Goal: Task Accomplishment & Management: Use online tool/utility

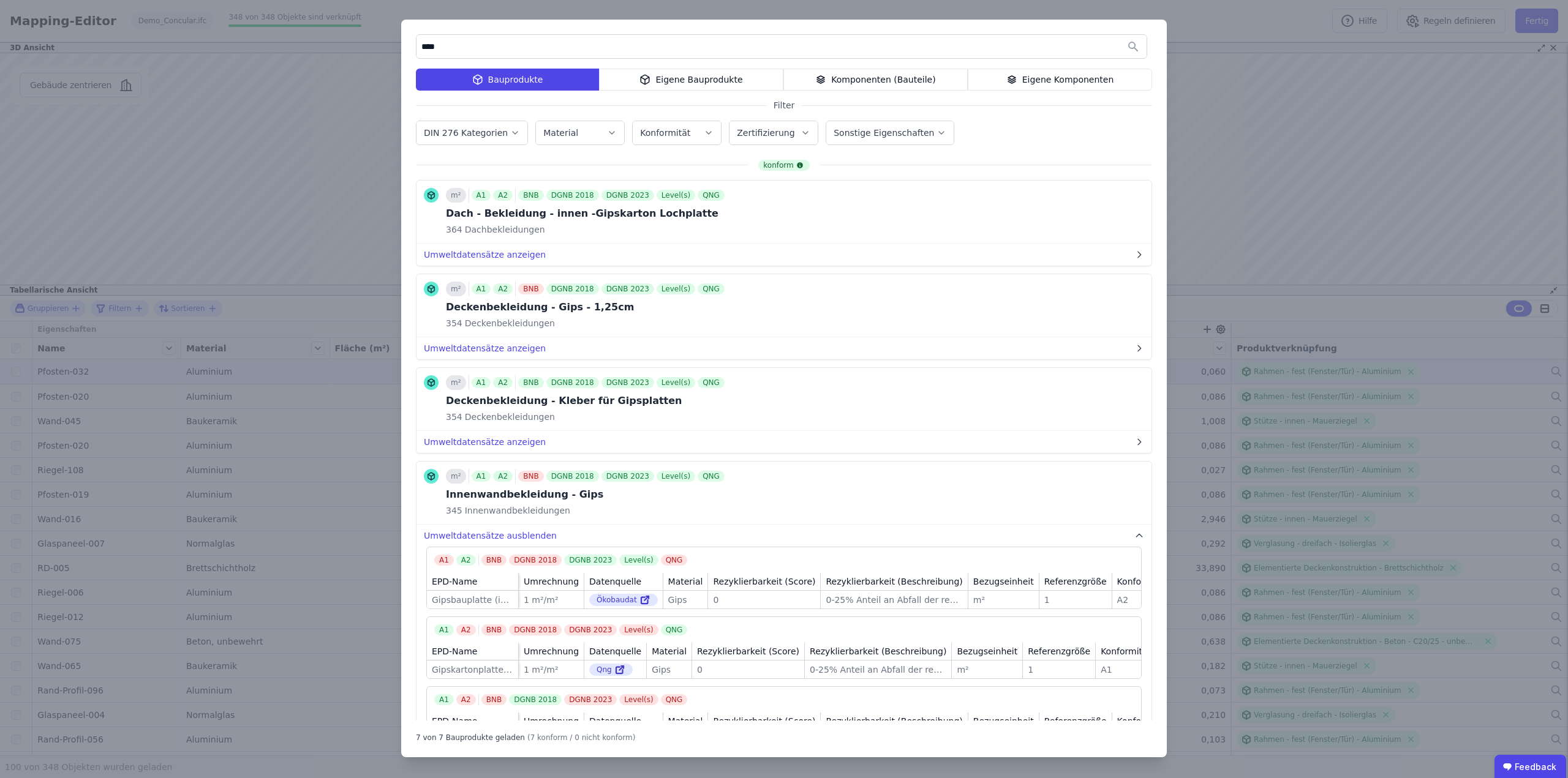
click at [1281, 37] on div "**** Bauprodukte Eigene Bauprodukte Komponenten (Bauteile) Eigene Komponenten F…" at bounding box center [784, 389] width 1568 height 778
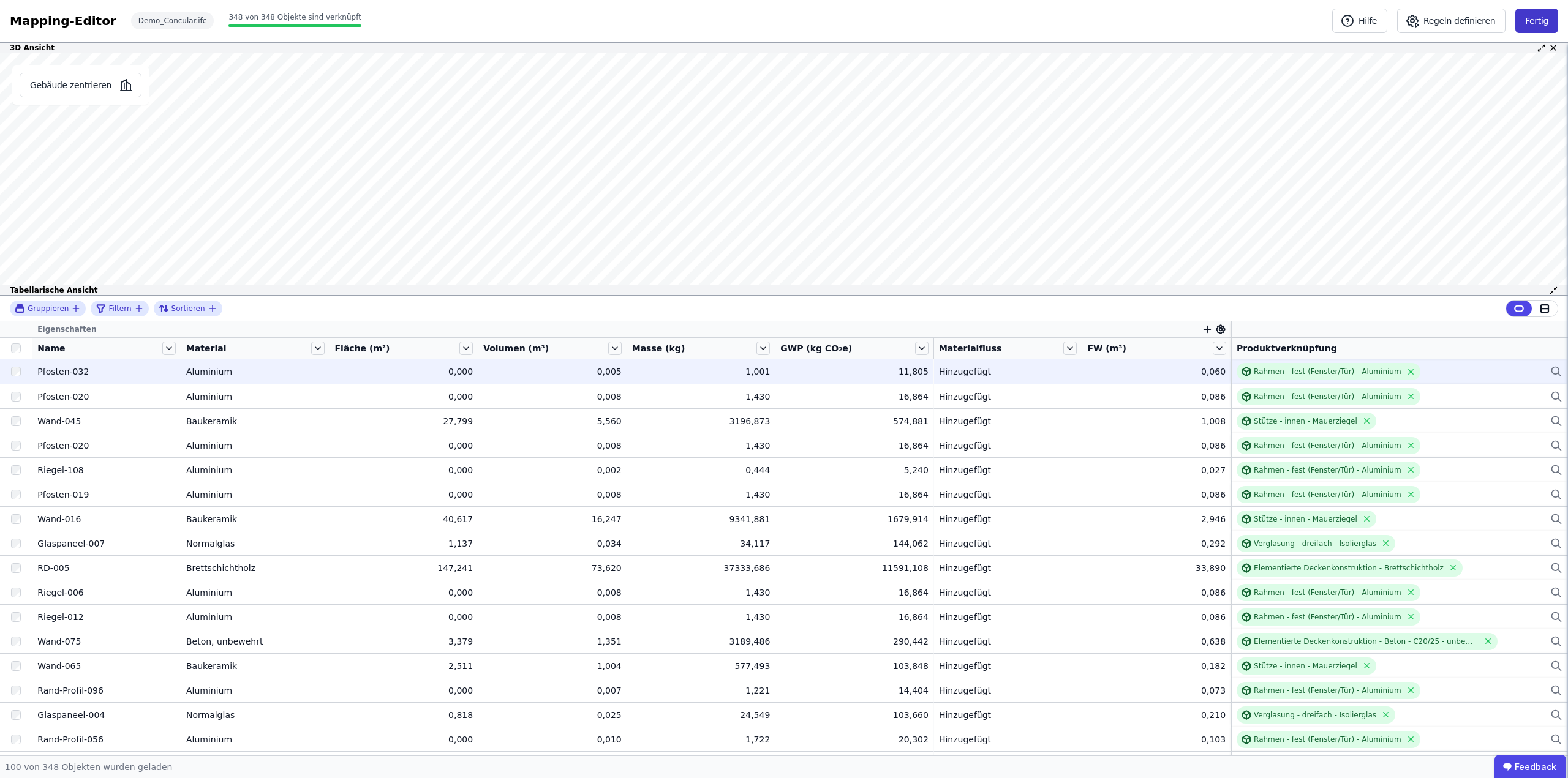
click at [1531, 20] on button "Fertig" at bounding box center [1537, 21] width 43 height 25
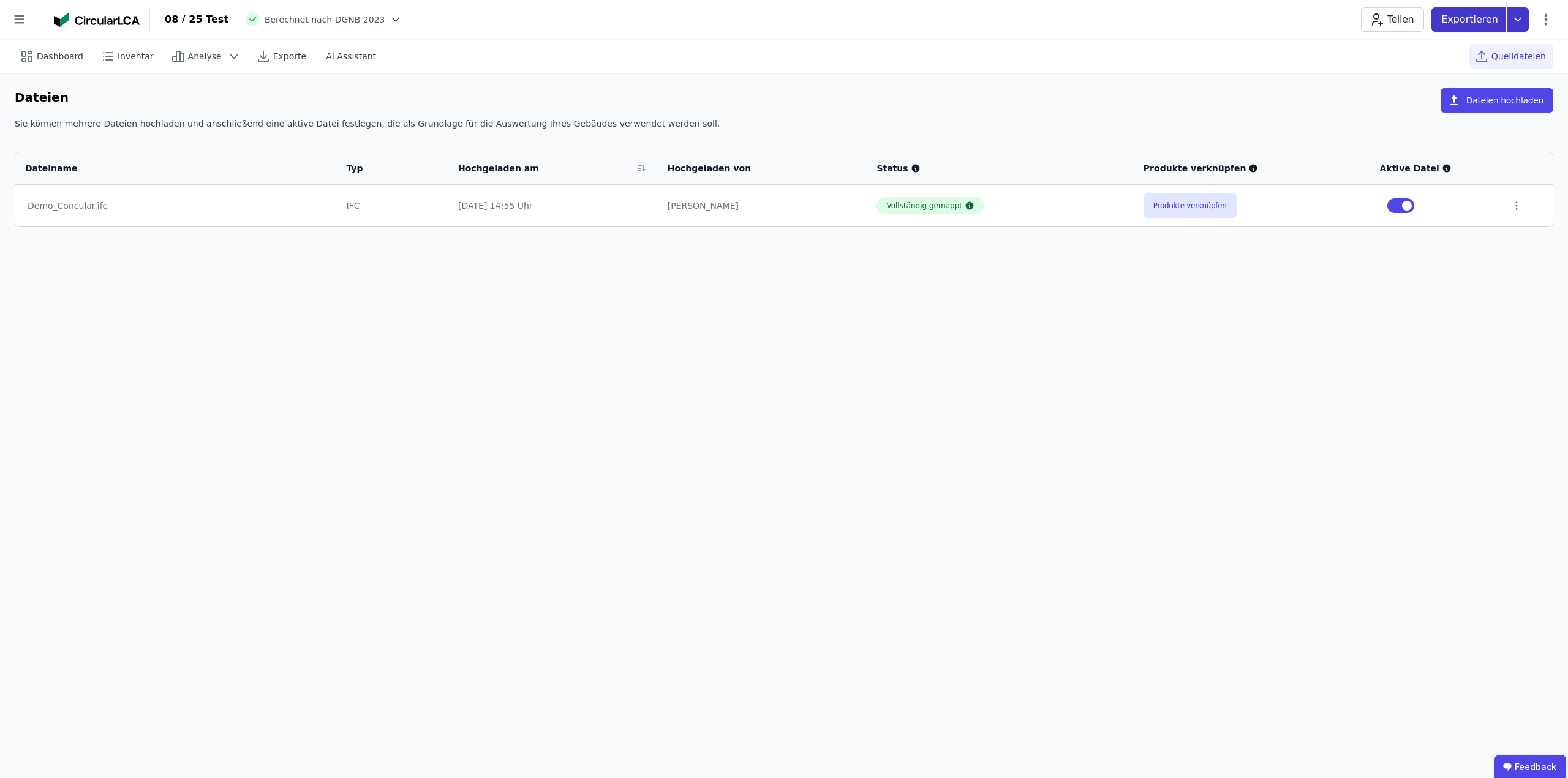
click at [1513, 17] on icon at bounding box center [1517, 20] width 22 height 25
click at [1438, 91] on div "Ökobilanzierung" at bounding box center [1419, 92] width 70 height 12
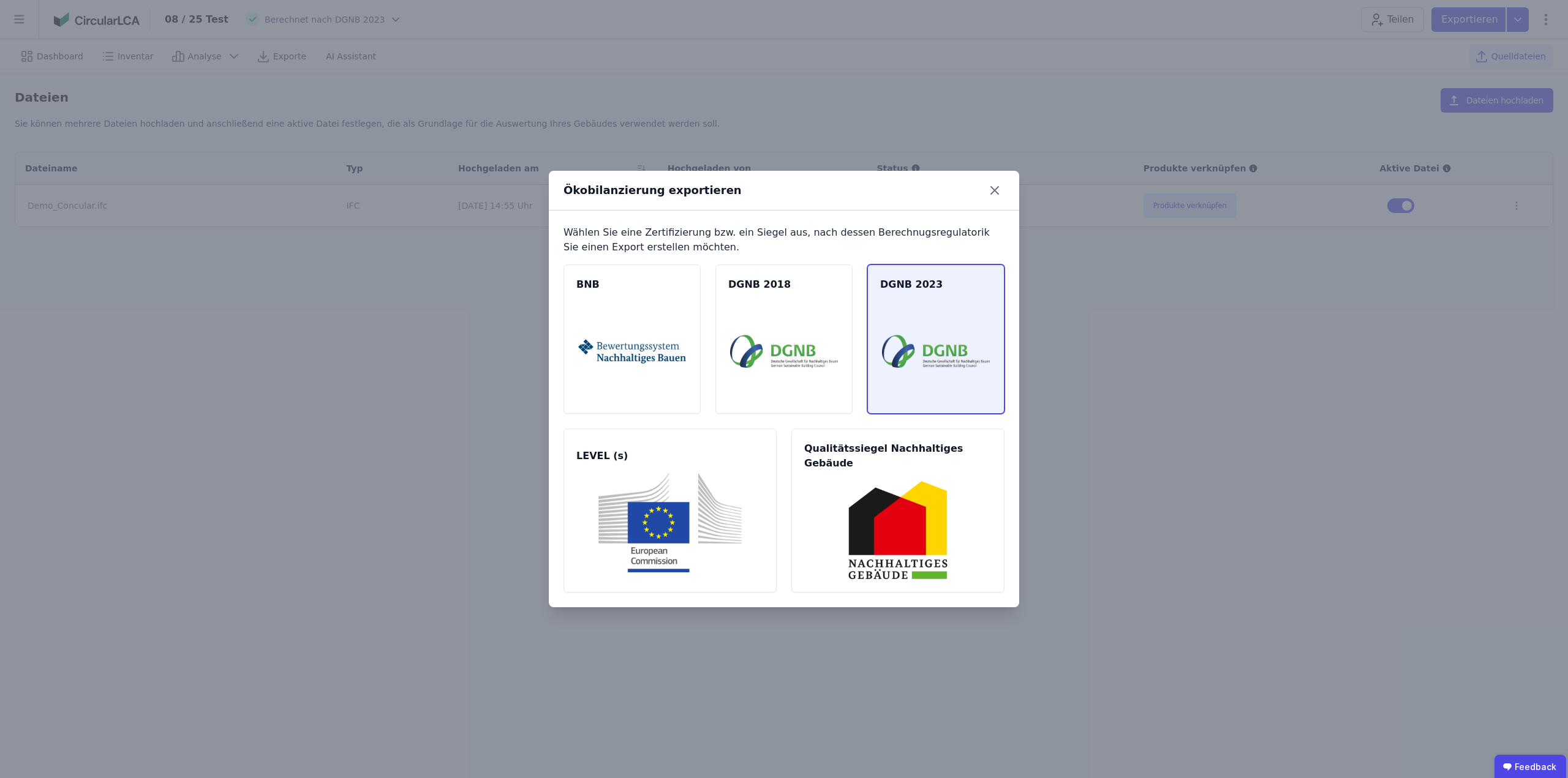
click at [926, 363] on img at bounding box center [936, 352] width 108 height 100
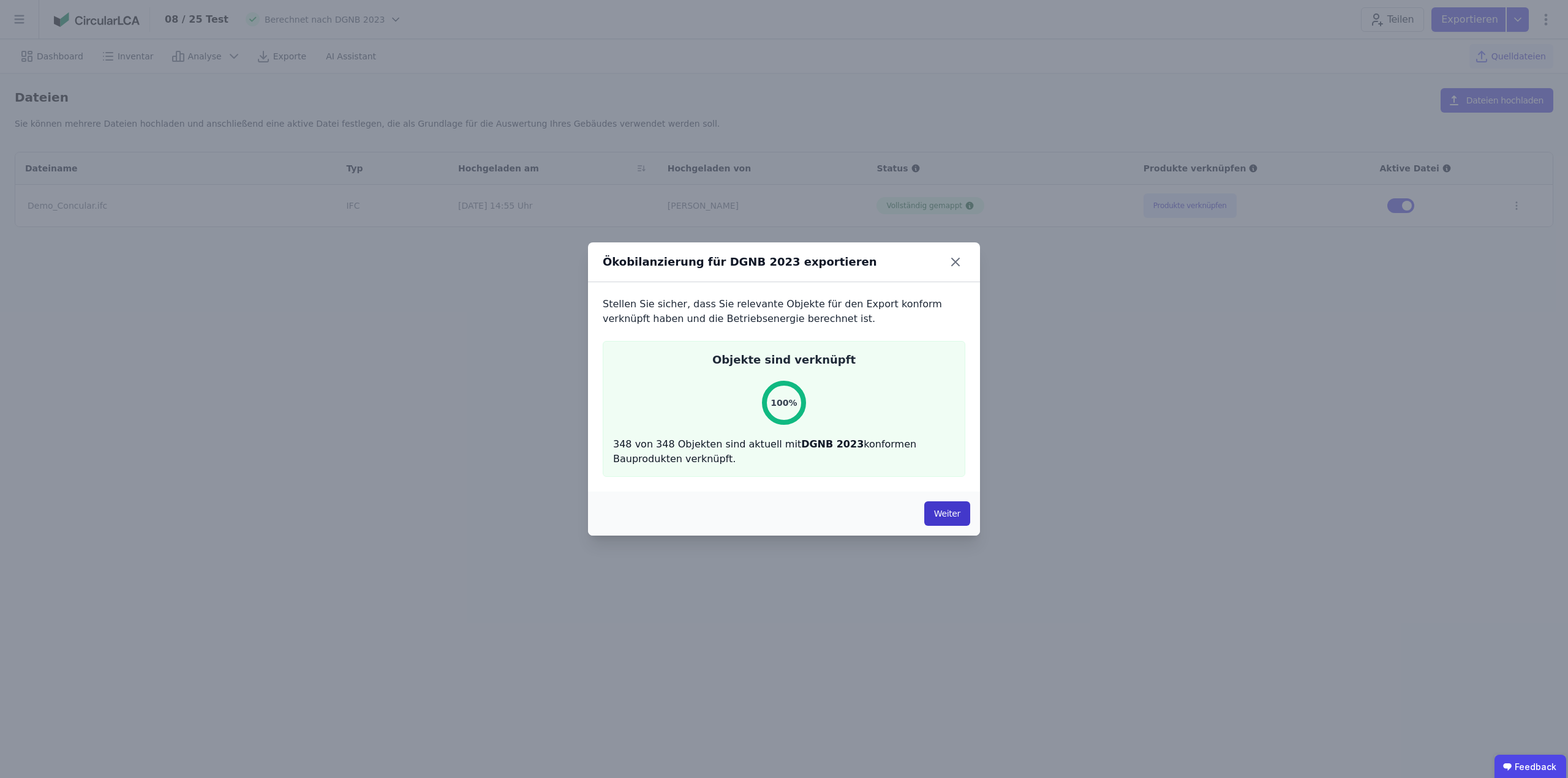
click at [958, 509] on button "Weiter" at bounding box center [947, 514] width 46 height 25
select select "*"
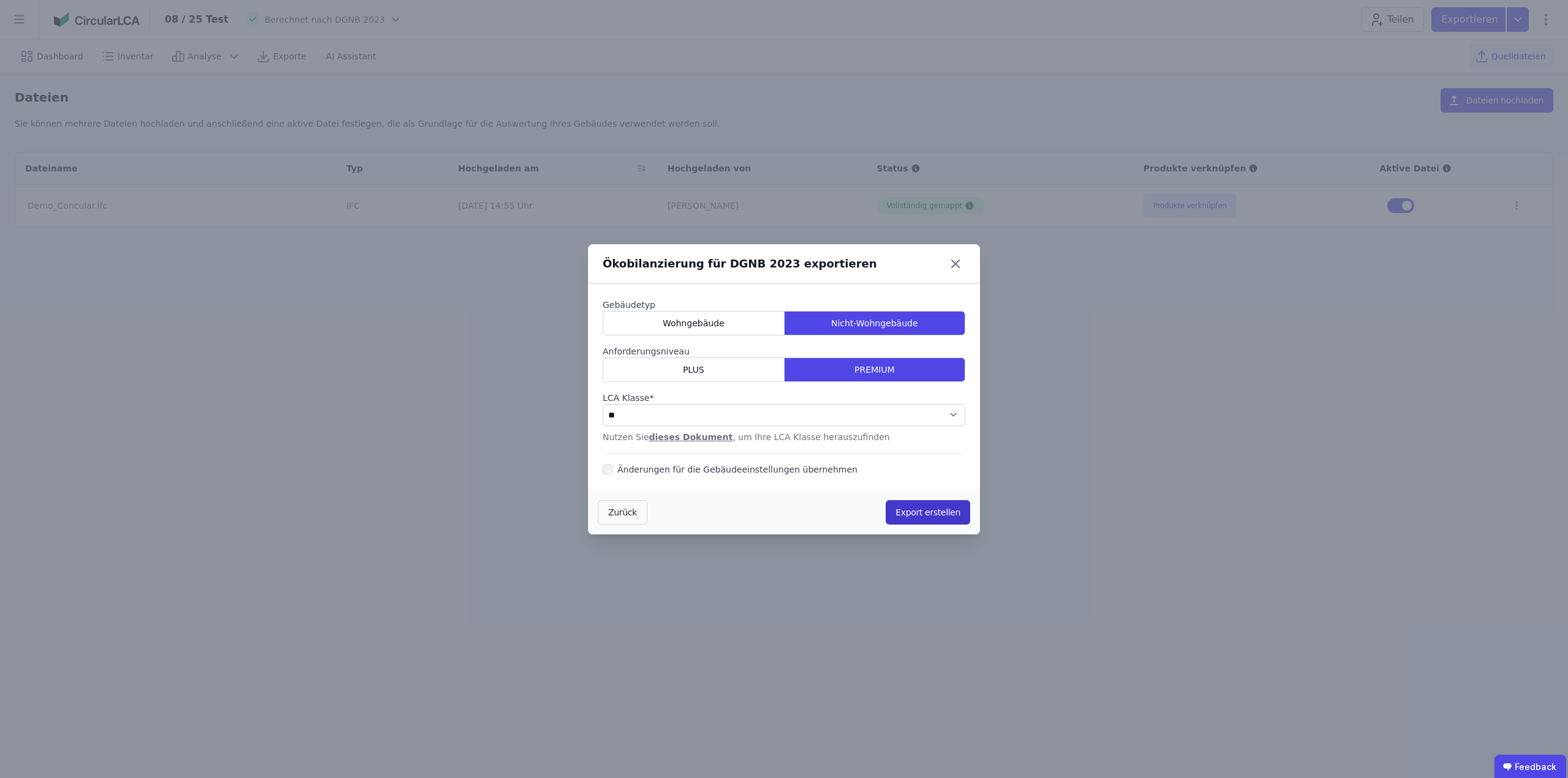
click at [942, 509] on button "Export erstellen" at bounding box center [928, 513] width 85 height 25
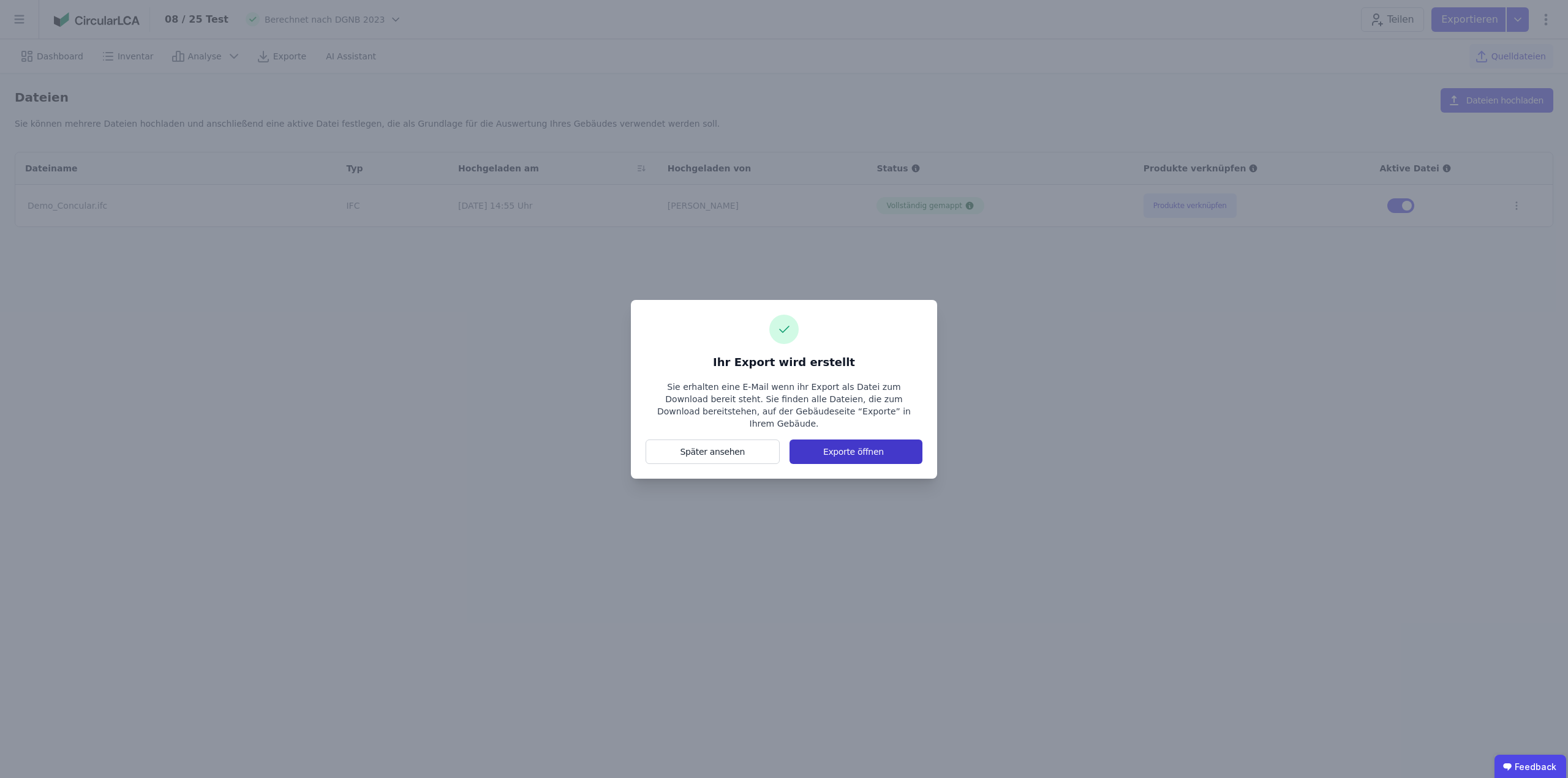
click at [840, 445] on button "Exporte öffnen" at bounding box center [856, 452] width 133 height 25
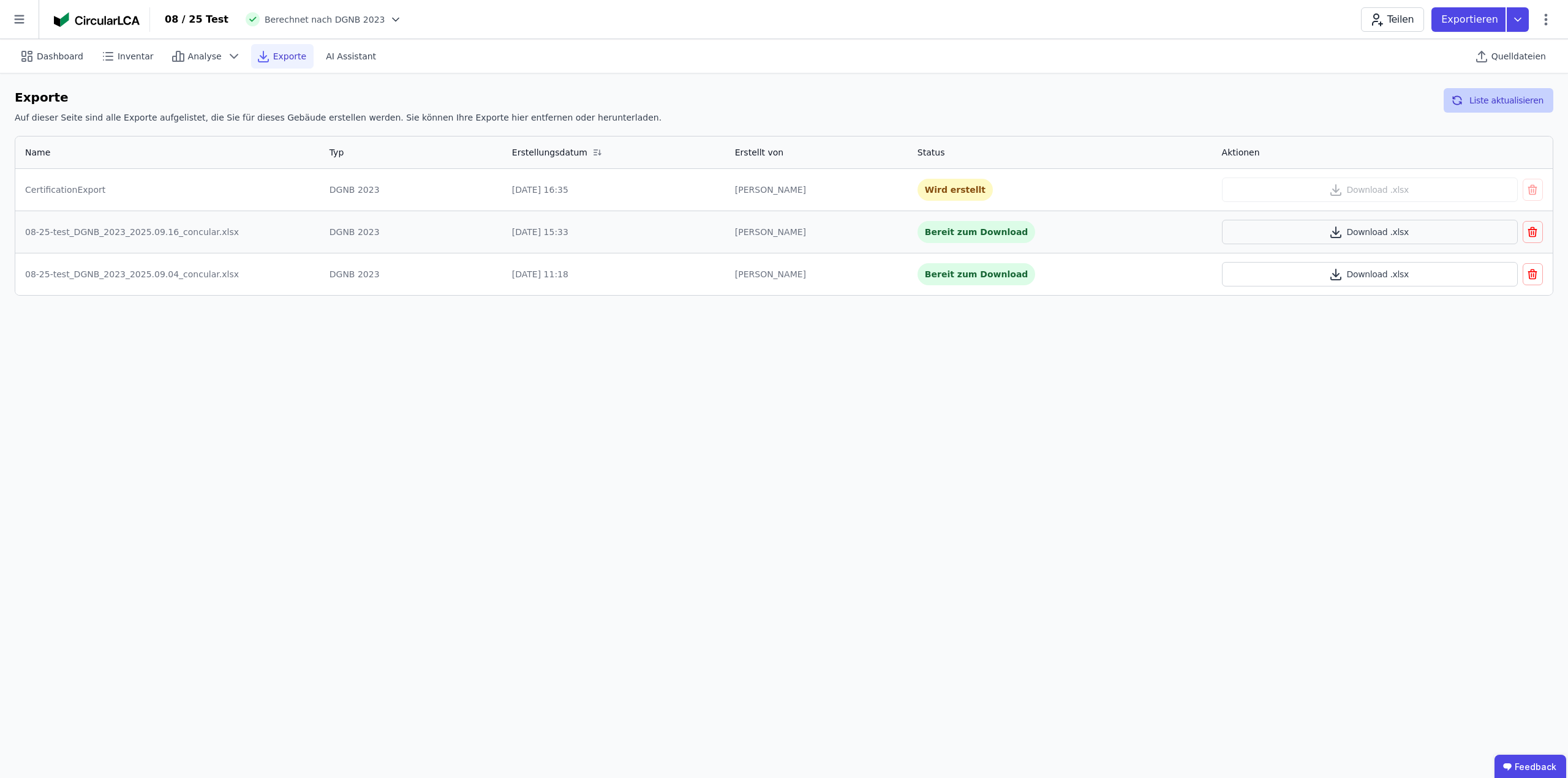
click at [1519, 96] on button "Liste aktualisieren" at bounding box center [1498, 100] width 110 height 25
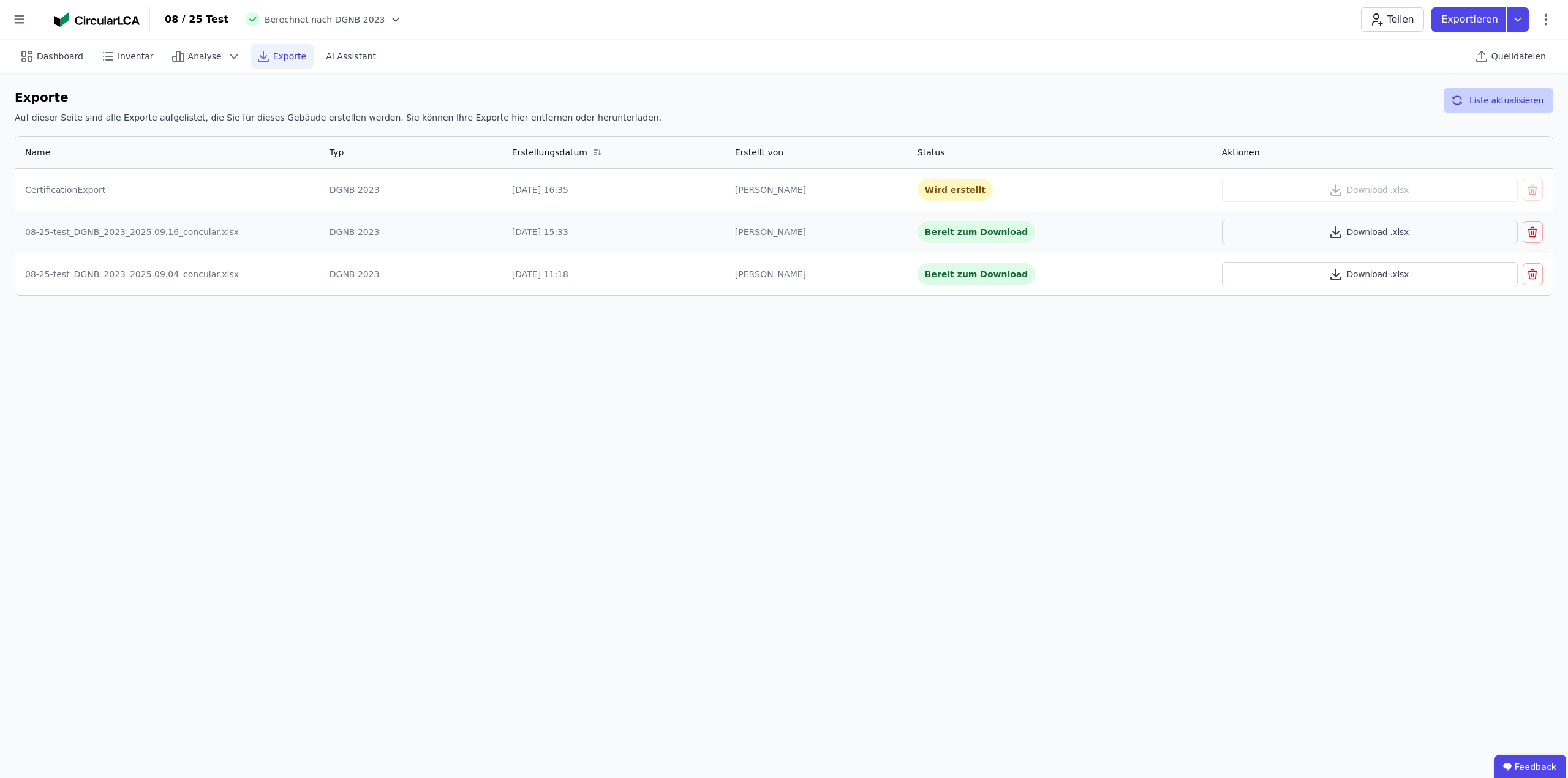
click at [1519, 96] on button "Liste aktualisieren" at bounding box center [1498, 100] width 110 height 25
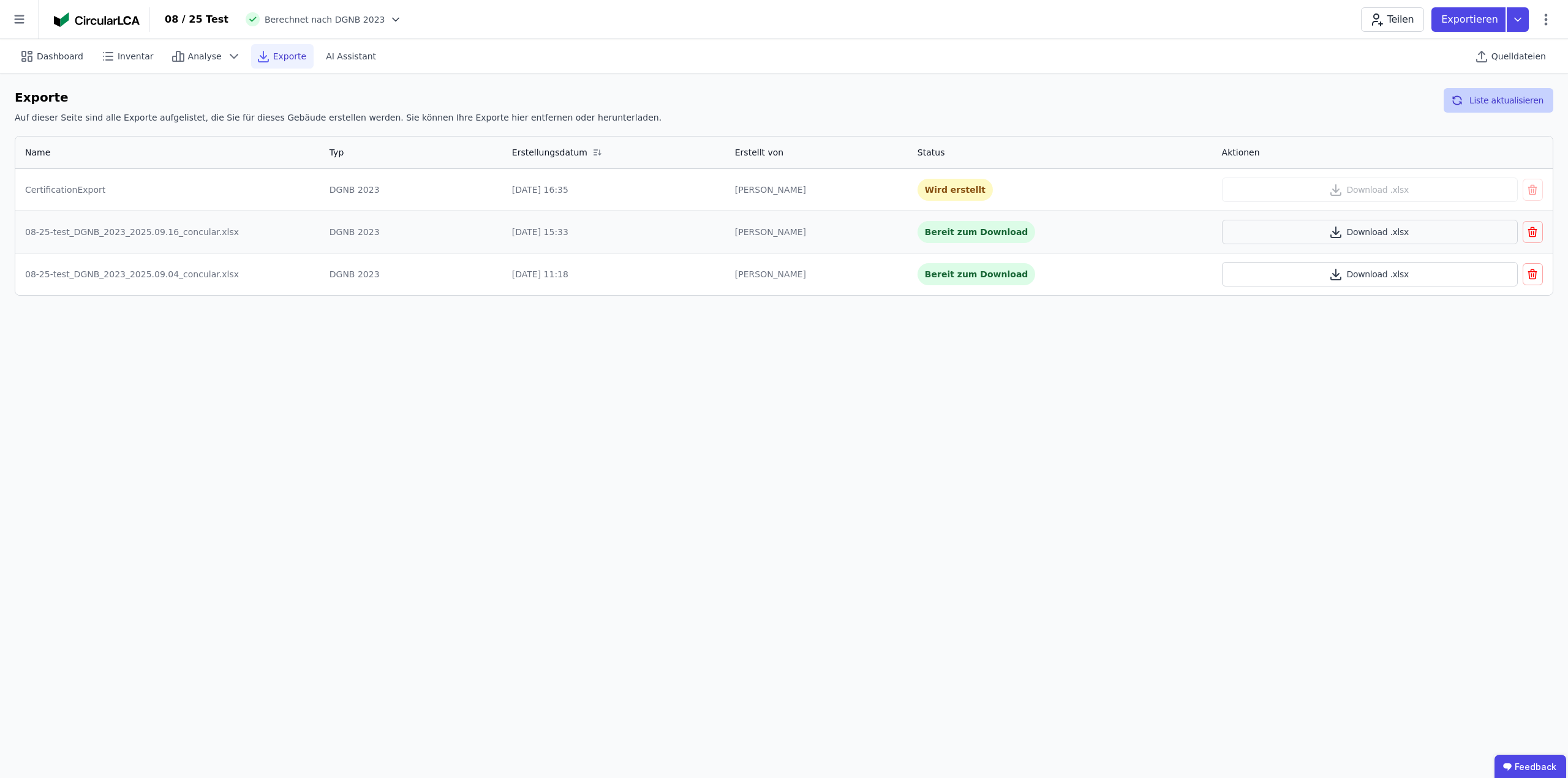
click at [1519, 96] on button "Liste aktualisieren" at bounding box center [1498, 100] width 110 height 25
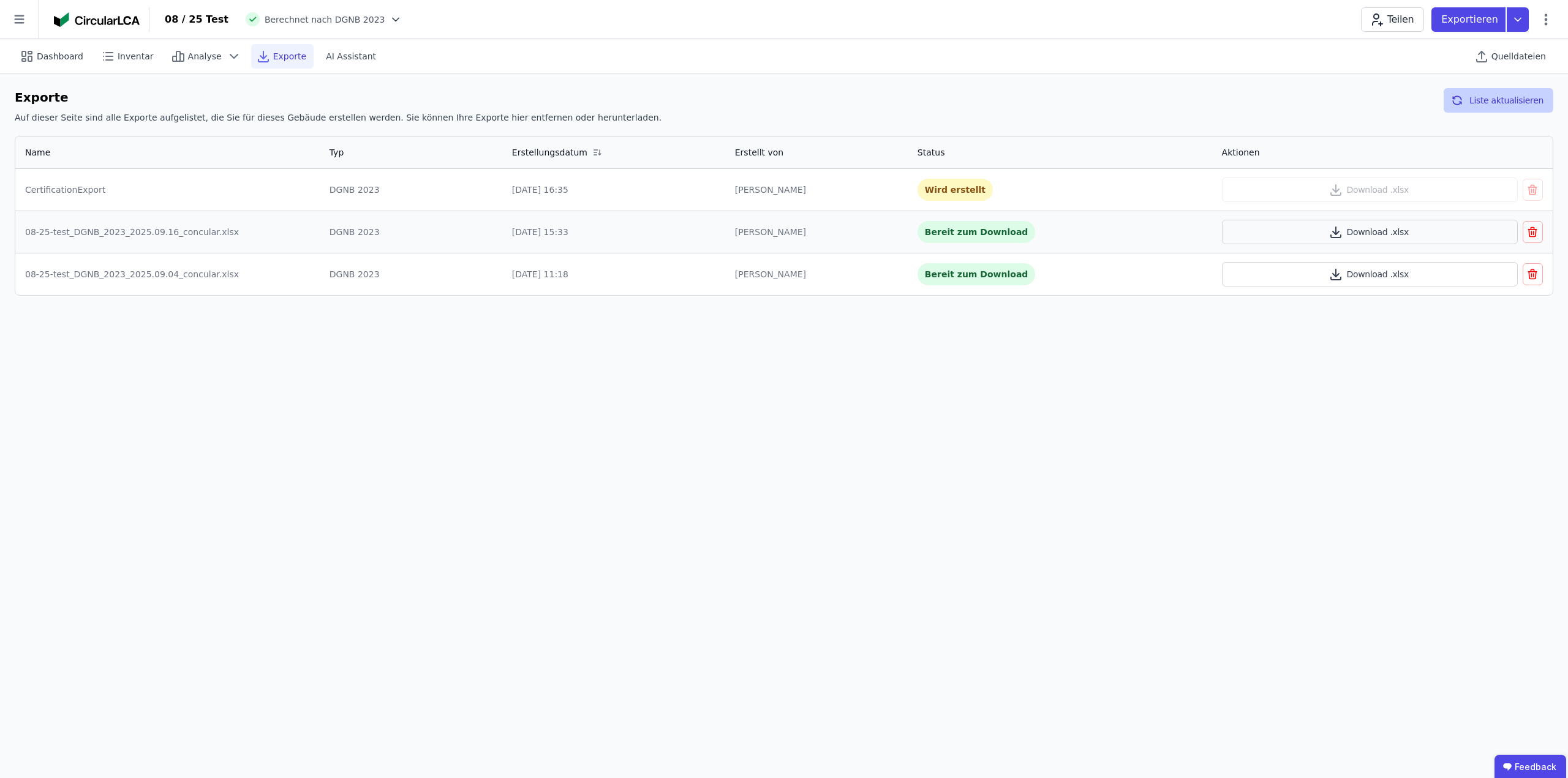
click at [1519, 96] on button "Liste aktualisieren" at bounding box center [1498, 100] width 110 height 25
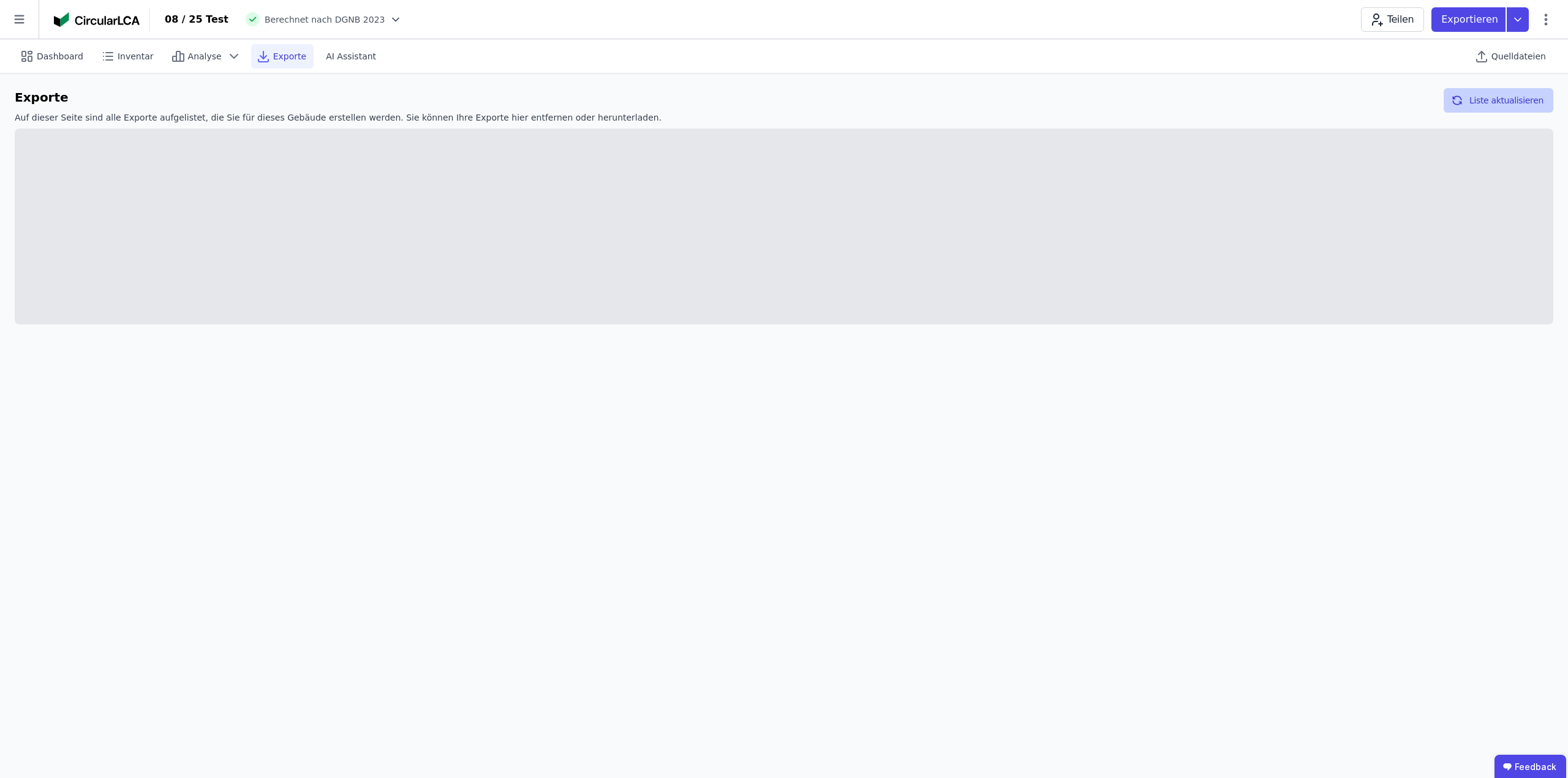
click at [1519, 96] on button "Liste aktualisieren" at bounding box center [1498, 100] width 110 height 25
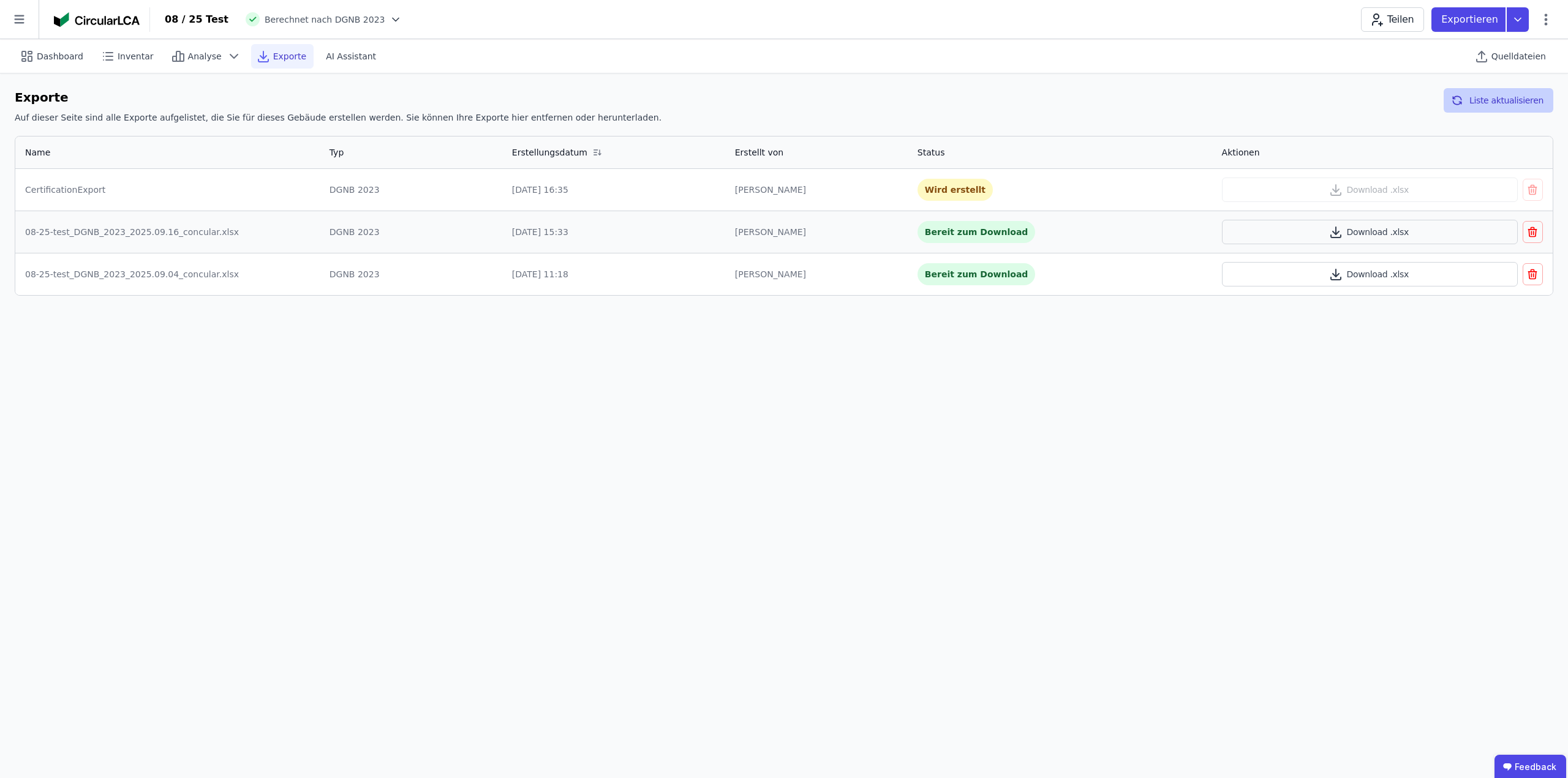
click at [1515, 97] on button "Liste aktualisieren" at bounding box center [1498, 100] width 110 height 25
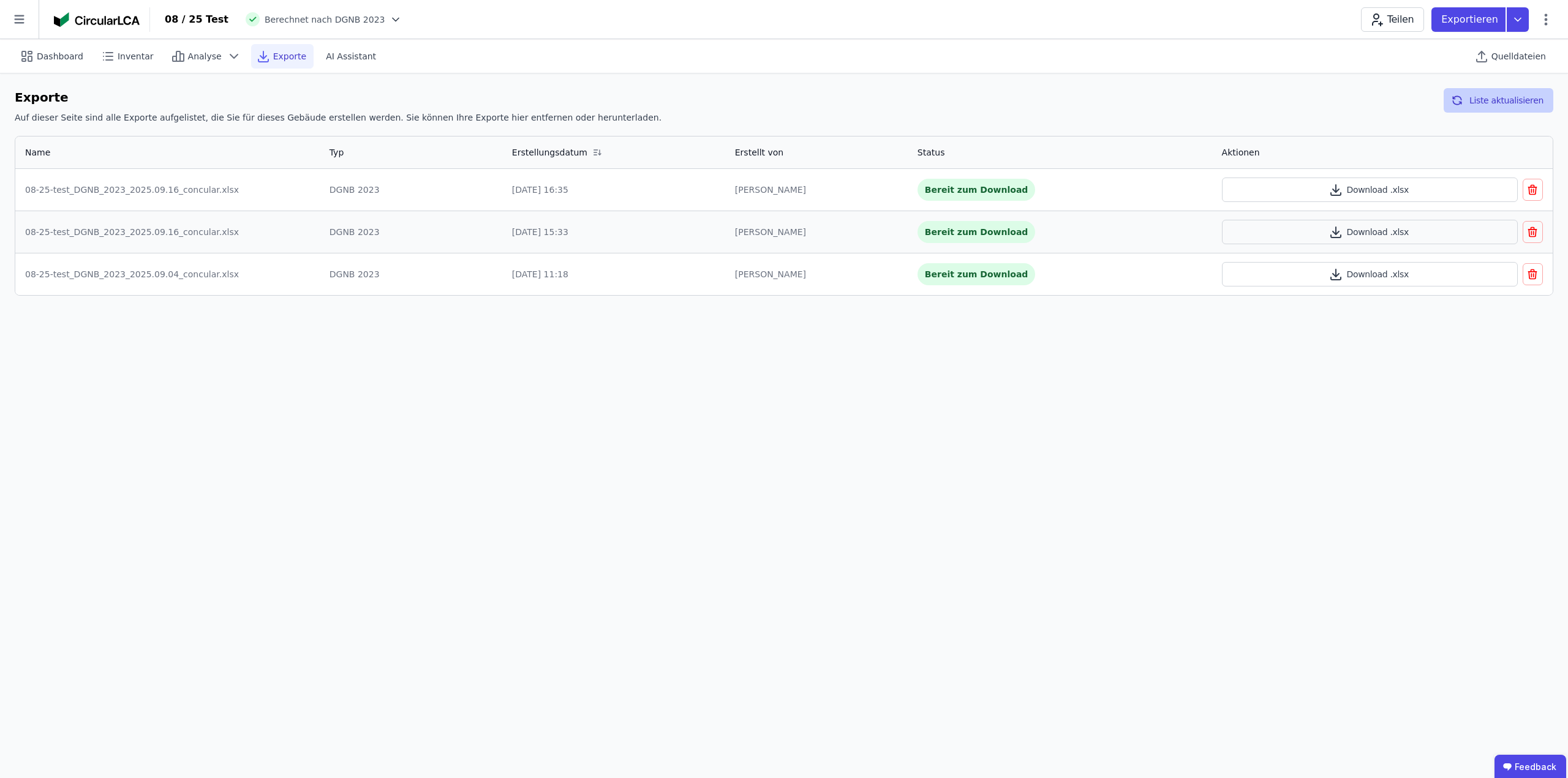
click at [1515, 97] on button "Liste aktualisieren" at bounding box center [1498, 100] width 110 height 25
click at [1340, 181] on button "Download .xlsx" at bounding box center [1370, 190] width 296 height 25
